Goal: Submit feedback/report problem

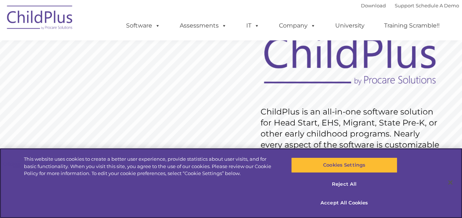
scroll to position [63, 0]
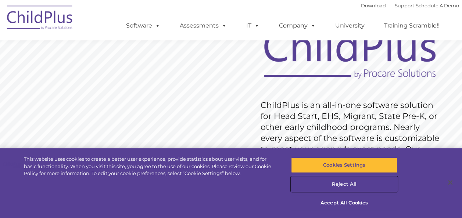
click at [334, 182] on button "Reject All" at bounding box center [344, 184] width 106 height 15
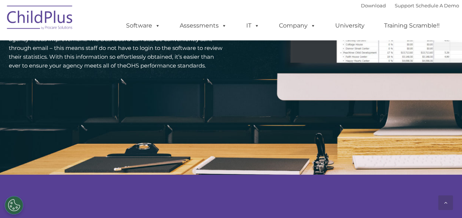
scroll to position [1177, 0]
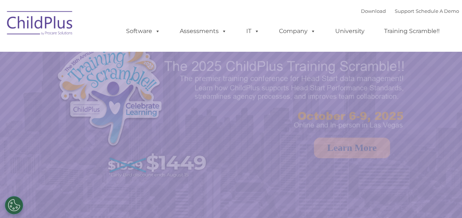
select select "MEDIUM"
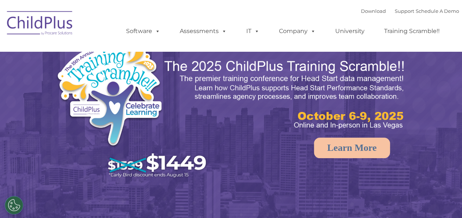
select select "MEDIUM"
